Goal: Information Seeking & Learning: Find specific page/section

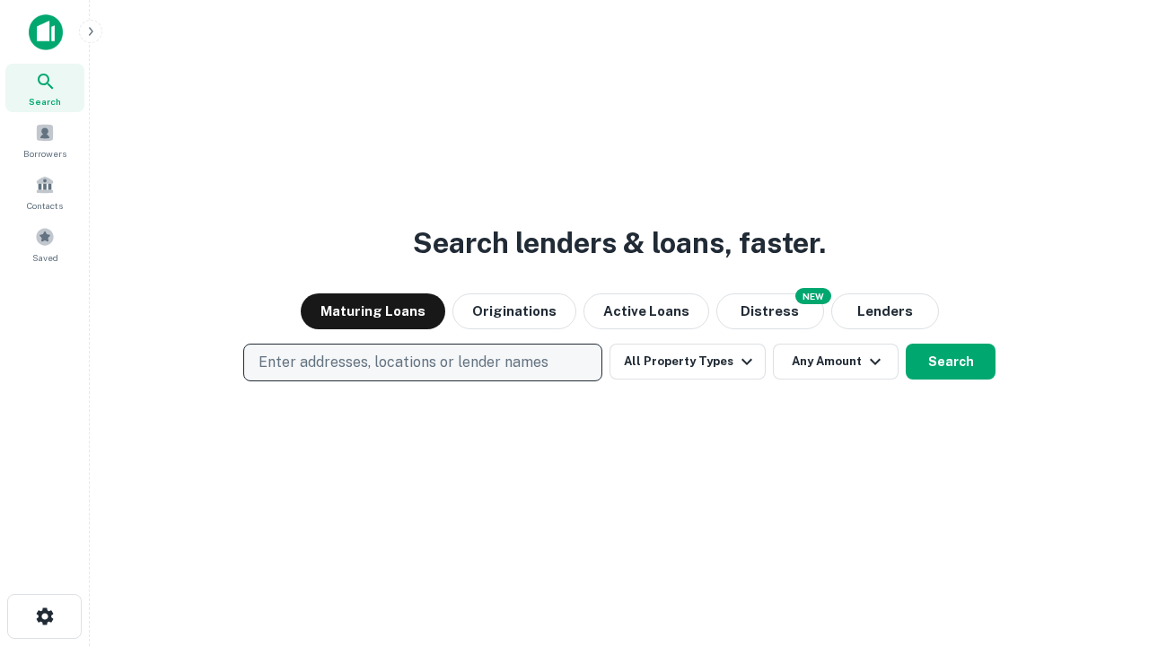
click at [422, 363] on p "Enter addresses, locations or lender names" at bounding box center [403, 363] width 290 height 22
type input "**********"
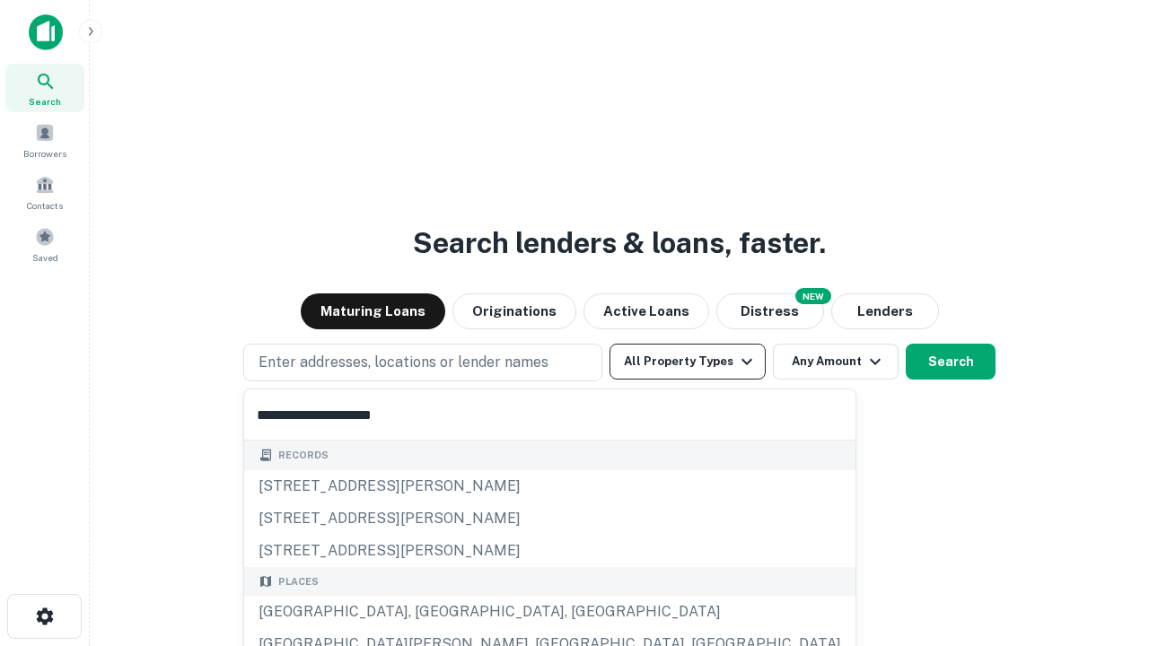
click at [429, 612] on div "Santa Monica, CA, USA" at bounding box center [549, 612] width 611 height 32
click at [687, 362] on button "All Property Types" at bounding box center [687, 362] width 156 height 36
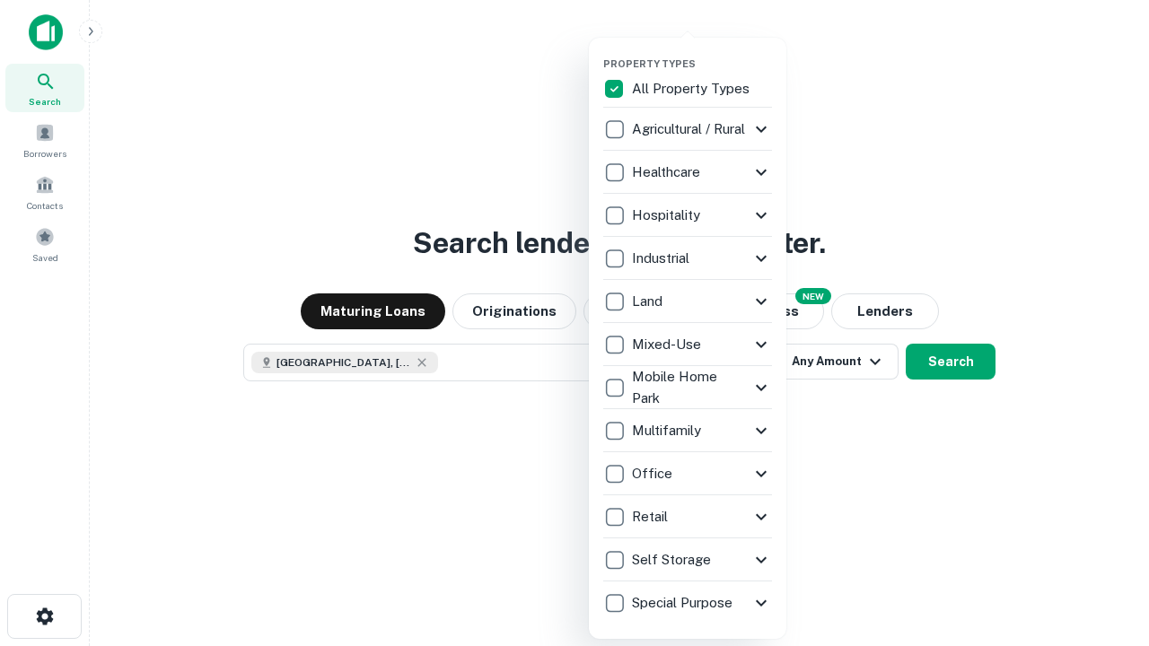
click at [702, 52] on button "button" at bounding box center [701, 52] width 197 height 1
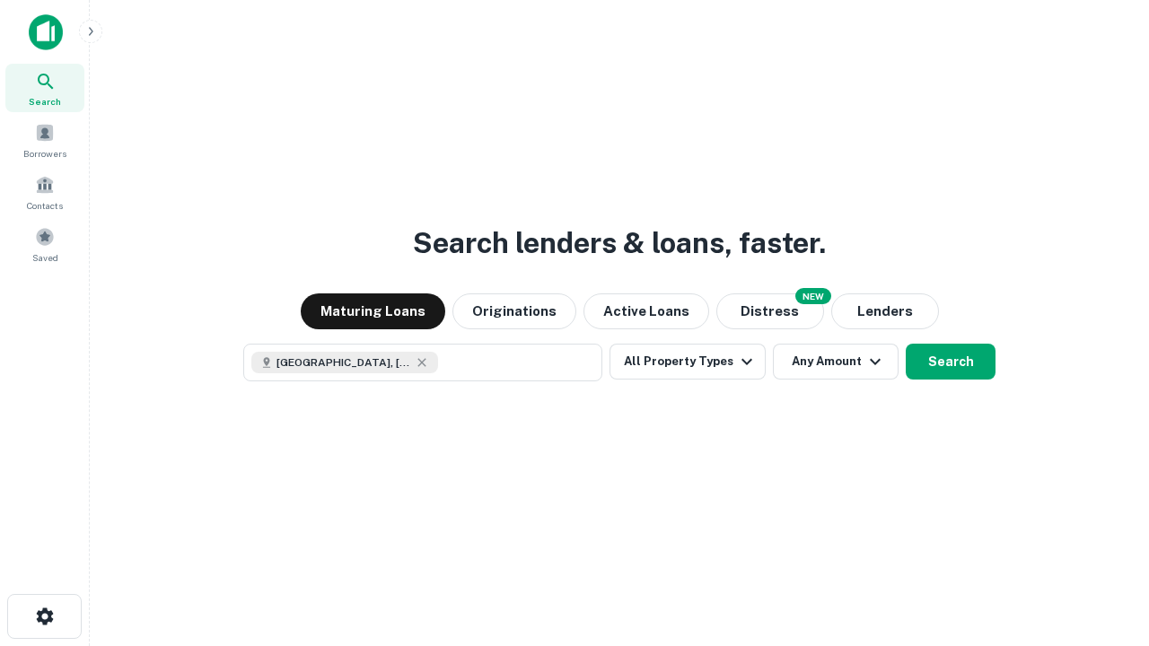
scroll to position [29, 0]
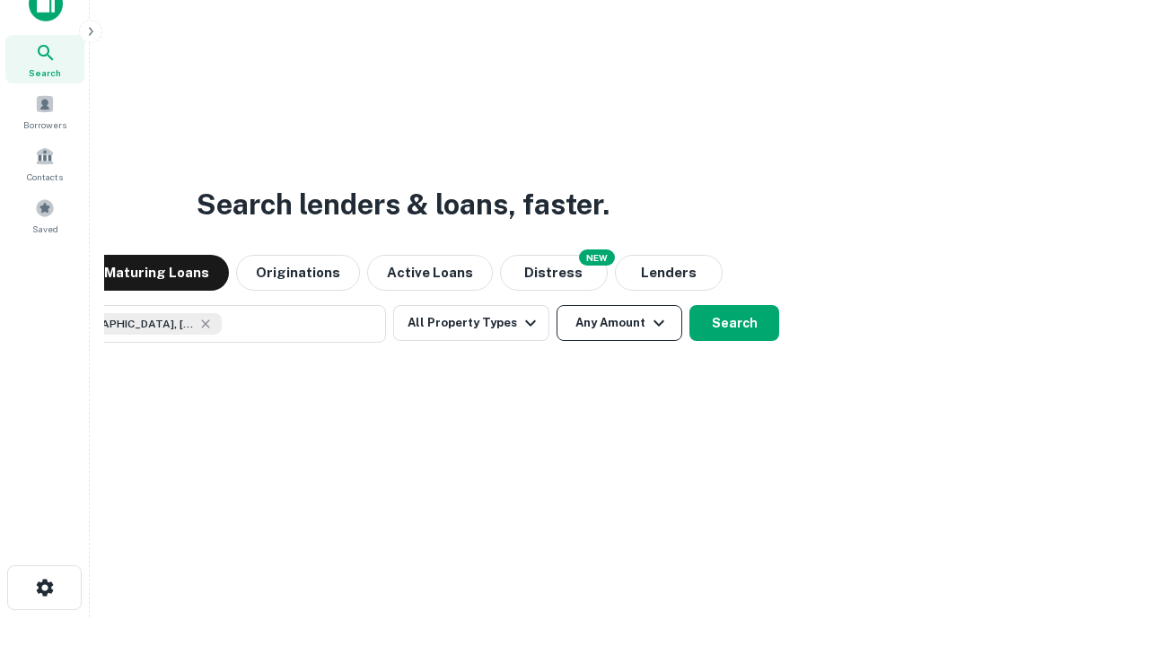
click at [556, 305] on button "Any Amount" at bounding box center [619, 323] width 126 height 36
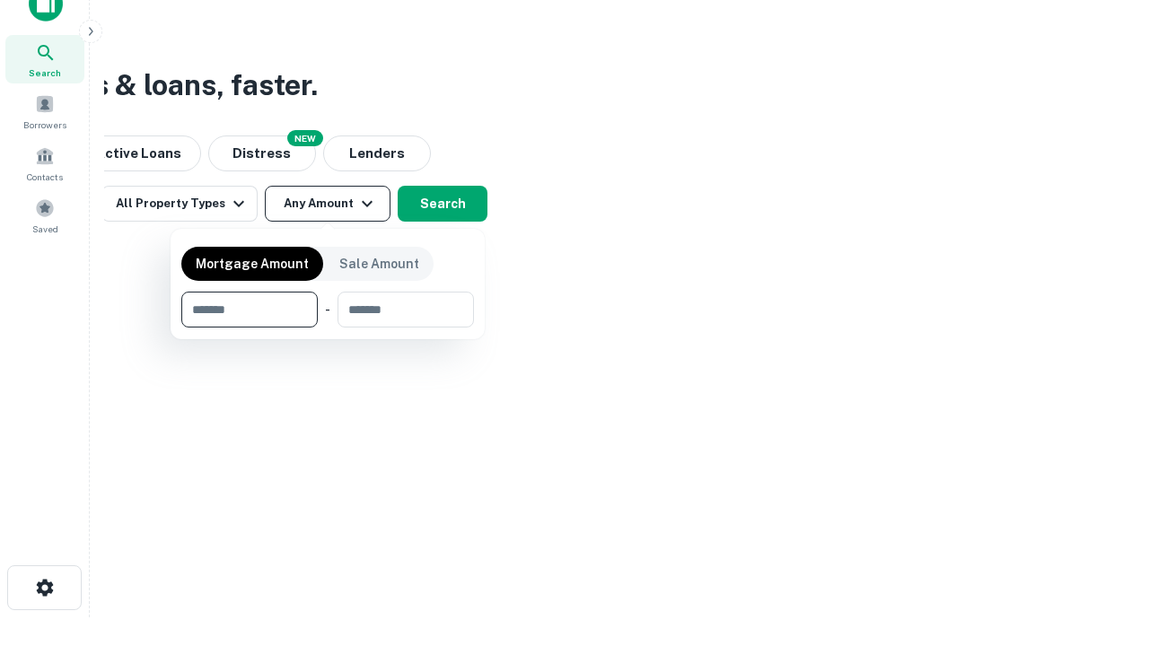
type input "*******"
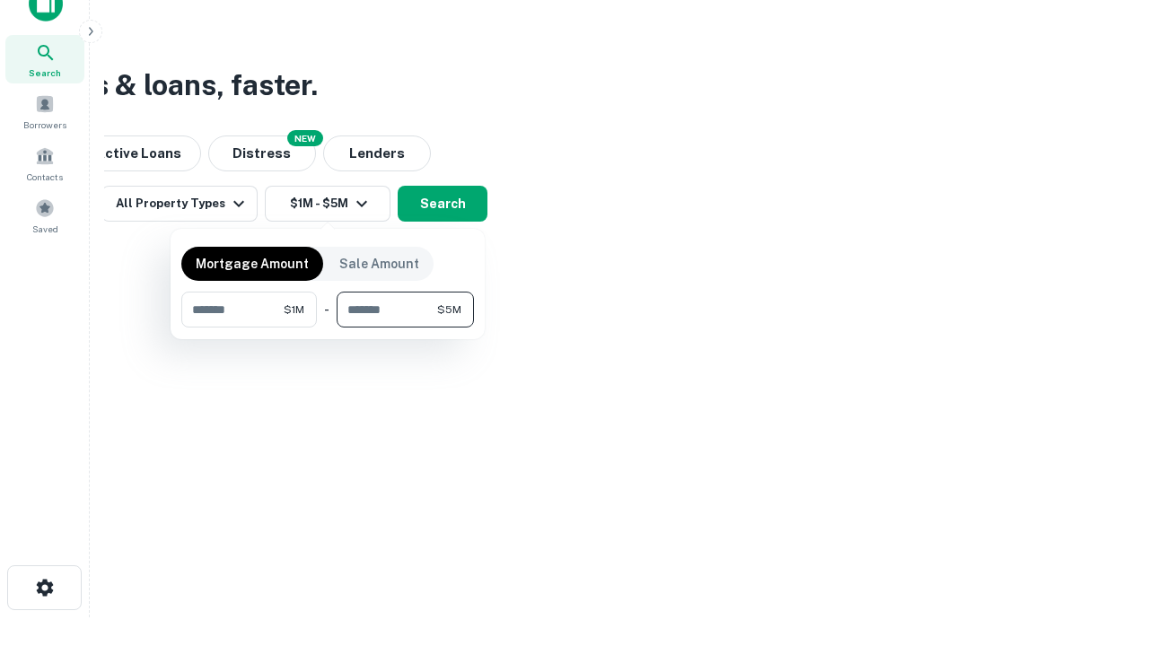
type input "*******"
click at [328, 328] on button "button" at bounding box center [327, 328] width 293 height 1
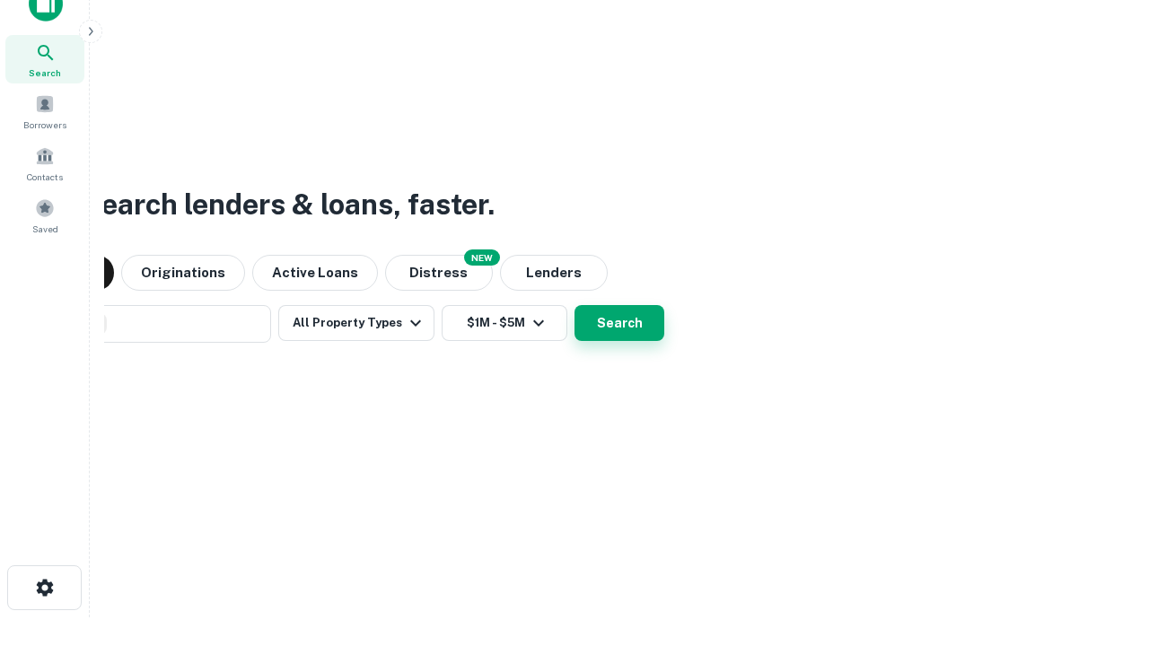
click at [574, 305] on button "Search" at bounding box center [619, 323] width 90 height 36
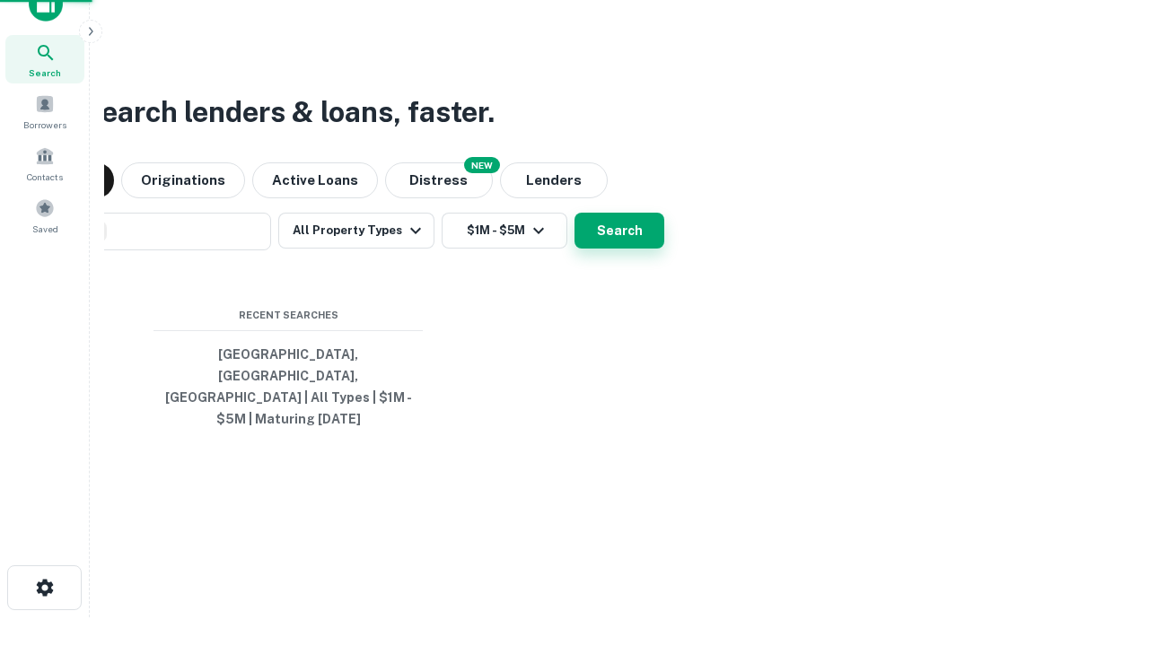
scroll to position [58, 508]
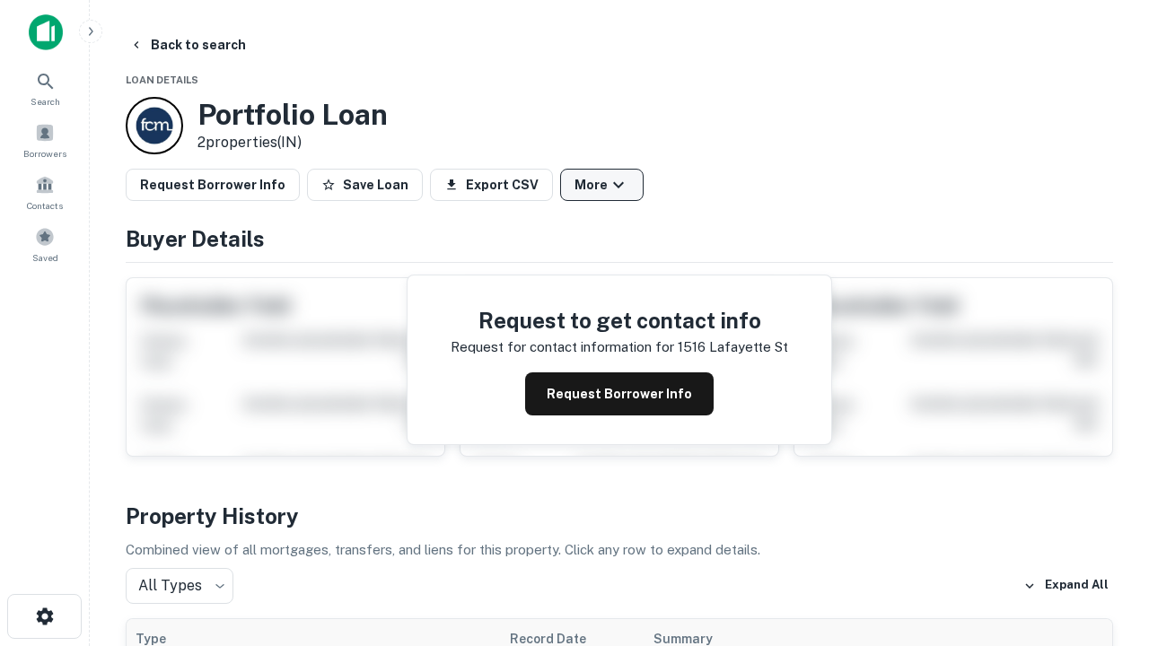
click at [601, 185] on button "More" at bounding box center [601, 185] width 83 height 32
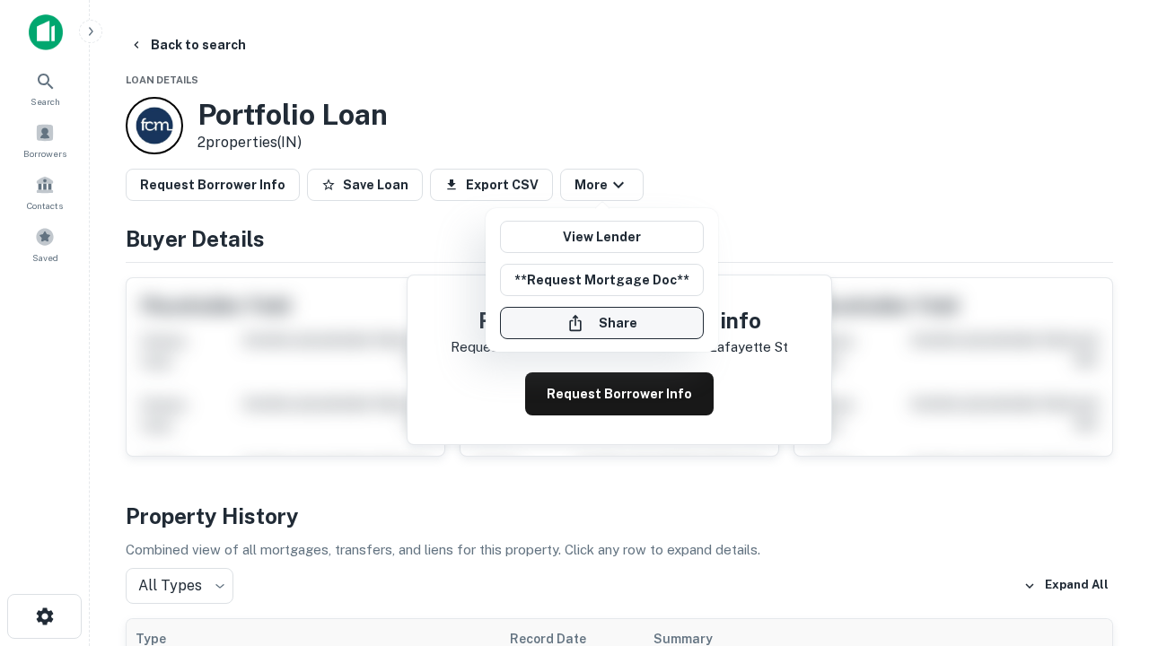
click at [601, 323] on button "Share" at bounding box center [602, 323] width 204 height 32
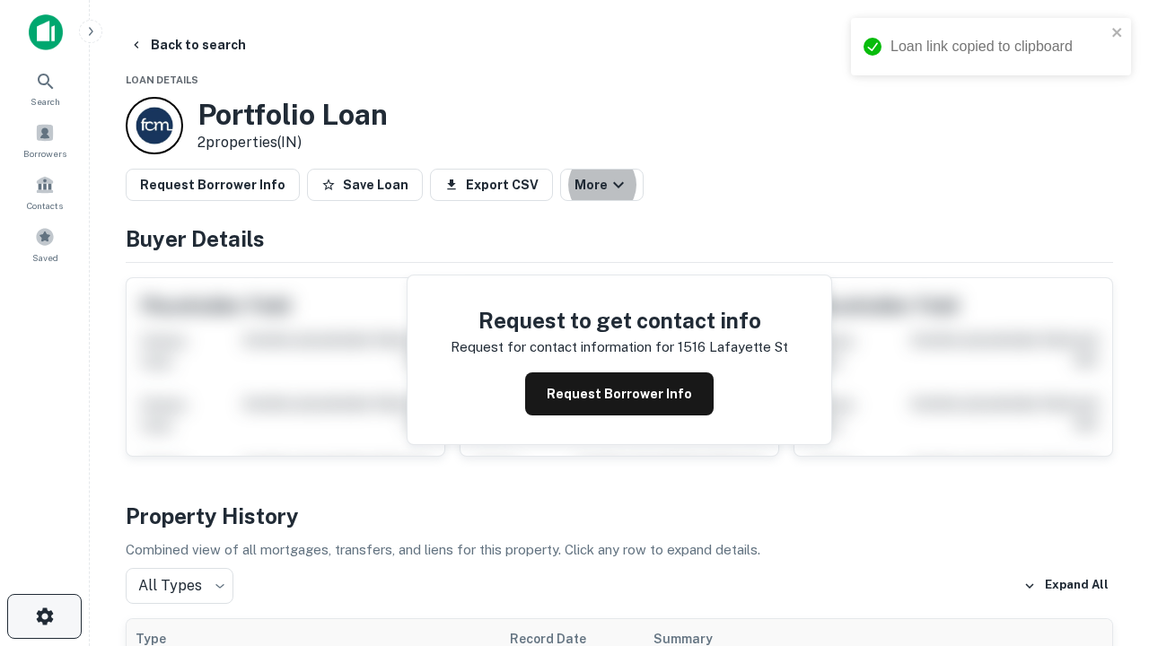
click at [44, 616] on icon "button" at bounding box center [45, 617] width 22 height 22
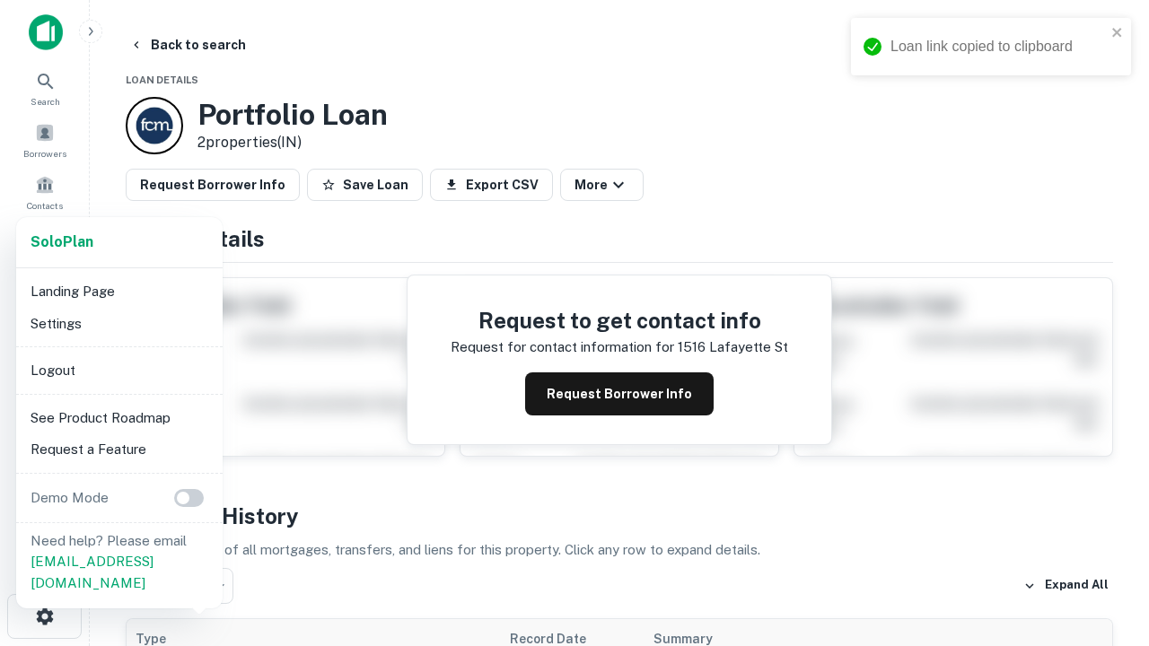
click at [118, 370] on li "Logout" at bounding box center [119, 370] width 192 height 32
